Goal: Task Accomplishment & Management: Manage account settings

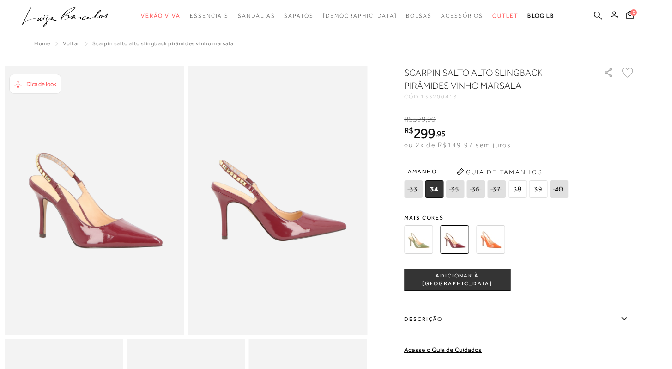
click at [558, 189] on icon at bounding box center [559, 188] width 12 height 11
select select
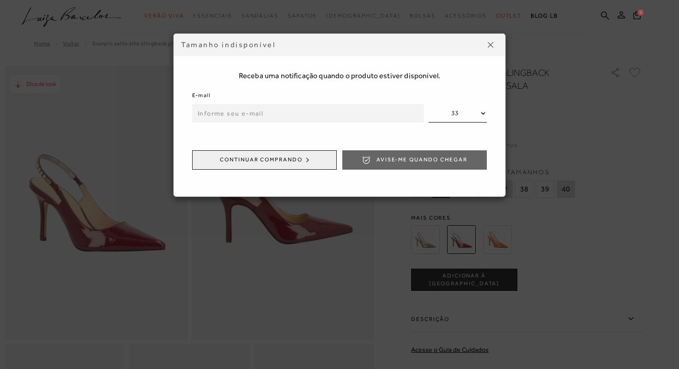
click at [485, 112] on select "33 35 36 37 40" at bounding box center [458, 113] width 58 height 18
click at [429, 104] on select "33 35 36 37 40" at bounding box center [458, 113] width 58 height 18
click at [569, 194] on div "Tamanho indisponível Receba uma notificação quando o produto estiver disponível…" at bounding box center [339, 184] width 679 height 369
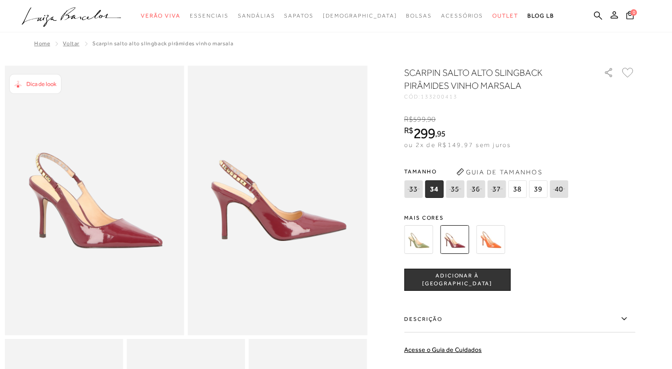
click at [556, 189] on icon at bounding box center [558, 189] width 13 height 12
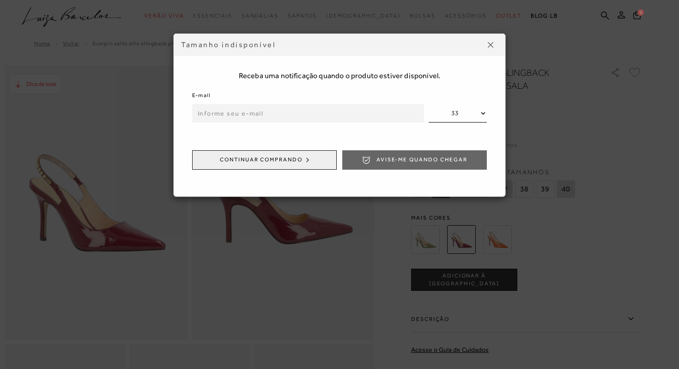
click at [586, 147] on div "Tamanho indisponível Receba uma notificação quando o produto estiver disponível…" at bounding box center [339, 184] width 679 height 369
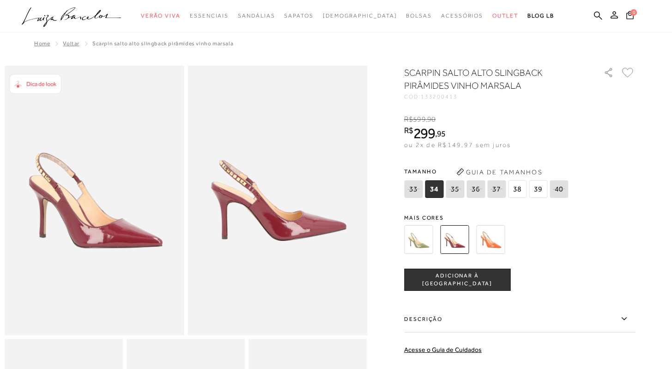
click at [564, 189] on icon at bounding box center [558, 189] width 13 height 12
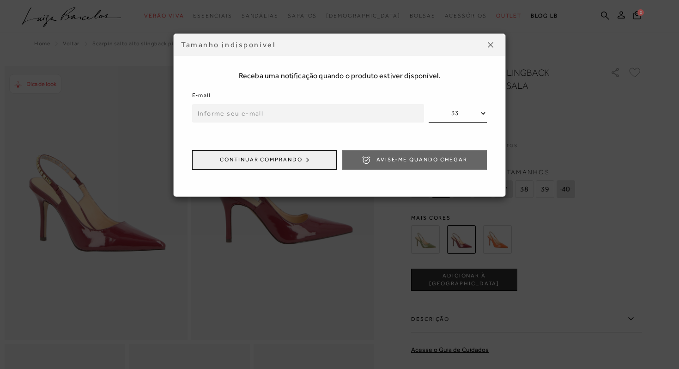
click at [267, 114] on input "email" at bounding box center [308, 113] width 232 height 18
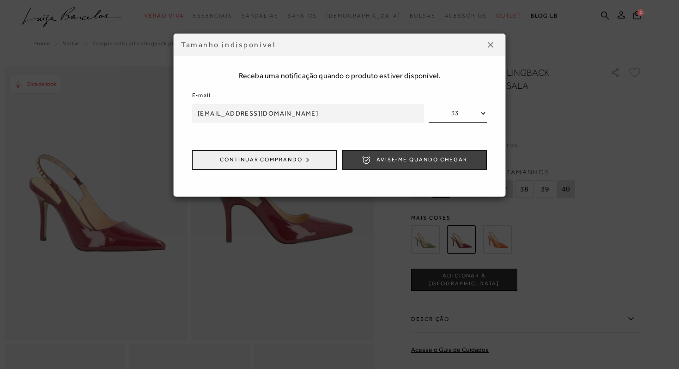
type input "[EMAIL_ADDRESS][DOMAIN_NAME]"
click at [447, 165] on button "Avise-me quando chegar" at bounding box center [414, 159] width 145 height 19
click at [598, 146] on div "Tamanho indisponível Receba uma notificação quando o produto estiver disponível…" at bounding box center [339, 184] width 679 height 369
